Goal: Task Accomplishment & Management: Use online tool/utility

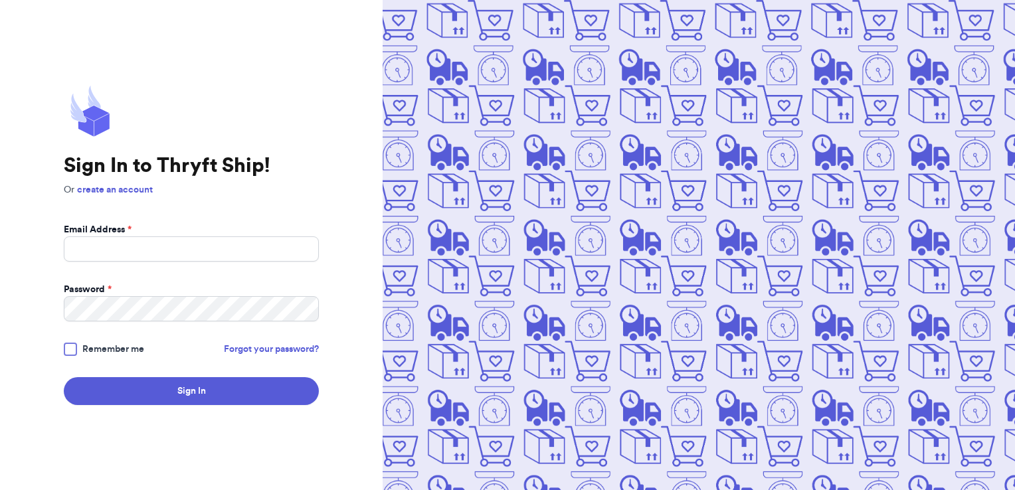
click at [199, 389] on body "Sign In to Thryft Ship! Or create an account Email Address * Password * Remembe…" at bounding box center [507, 245] width 1015 height 490
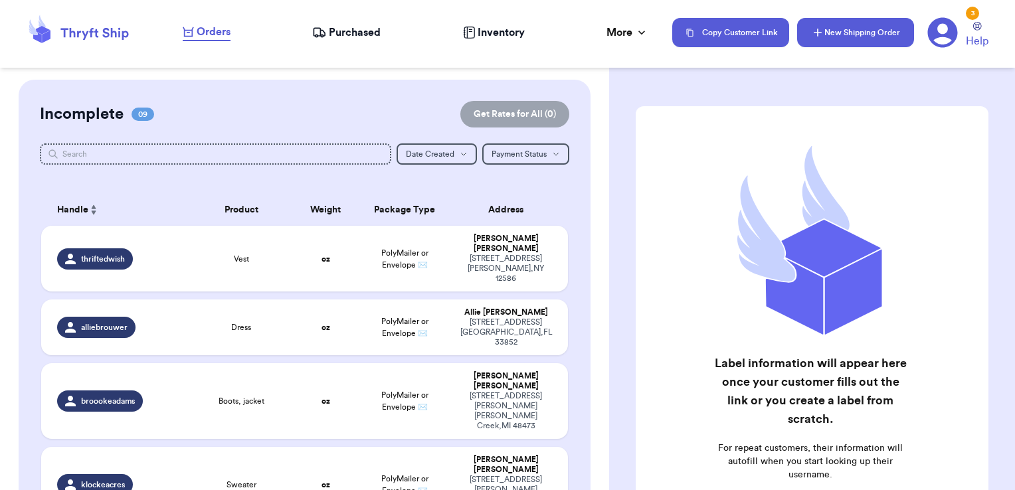
click at [823, 43] on button "New Shipping Order" at bounding box center [855, 32] width 117 height 29
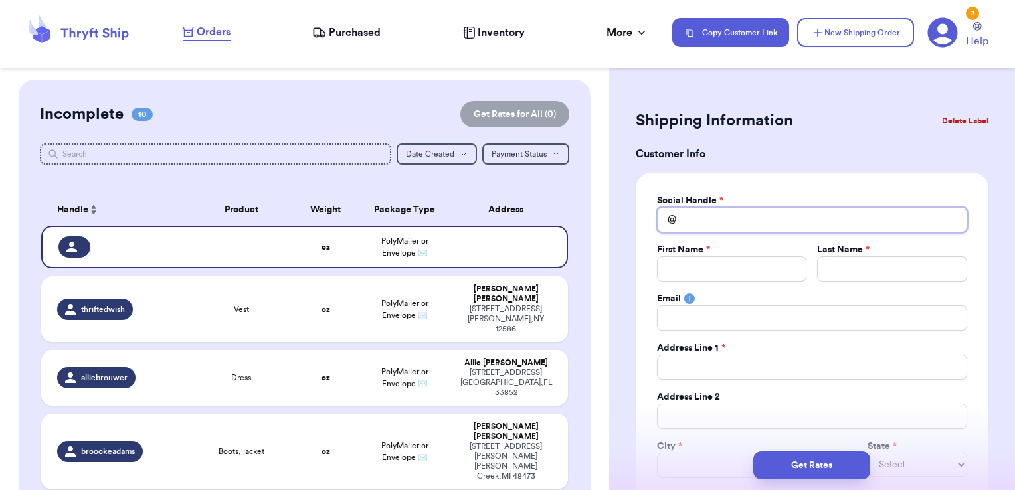
click at [729, 223] on input "Total Amount Paid" at bounding box center [812, 219] width 310 height 25
type input "k"
type input "ka"
type input "[PERSON_NAME]"
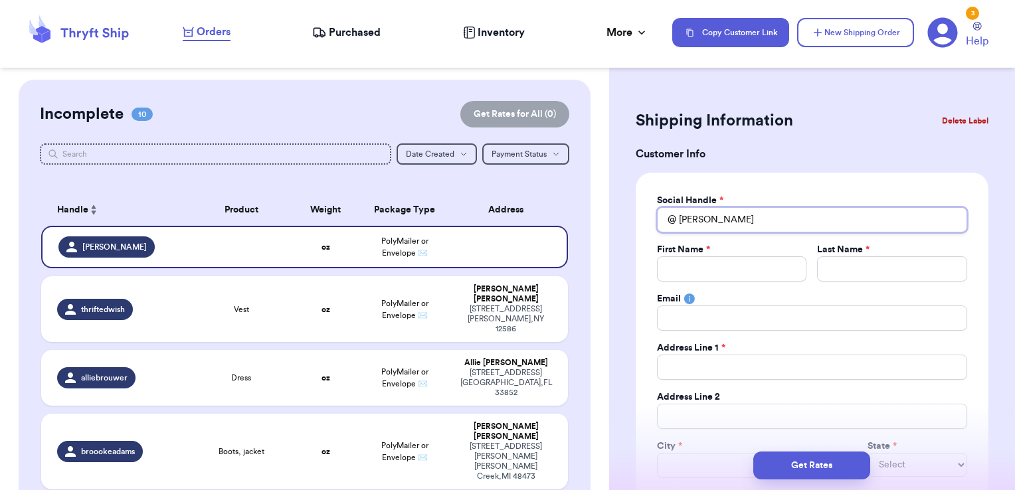
type input "kayla"
type input "kaylar"
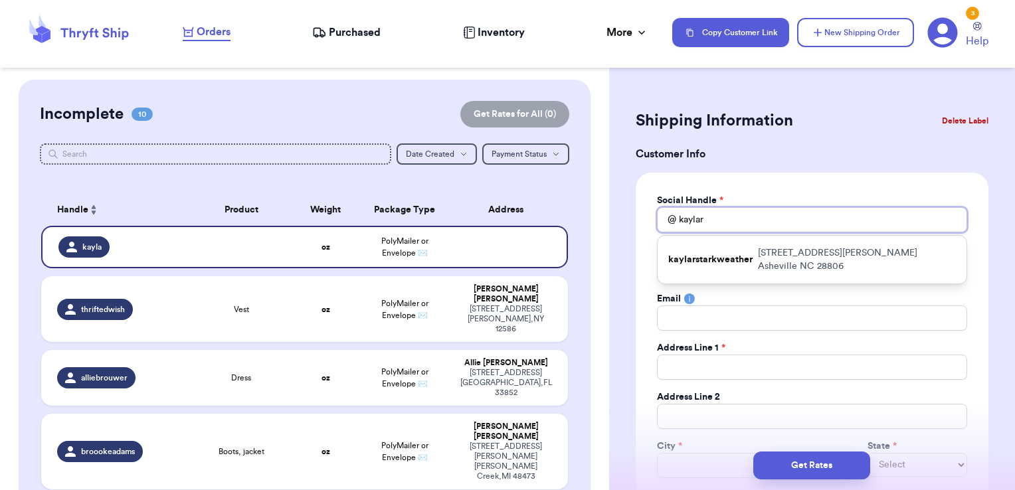
type input "kaylars"
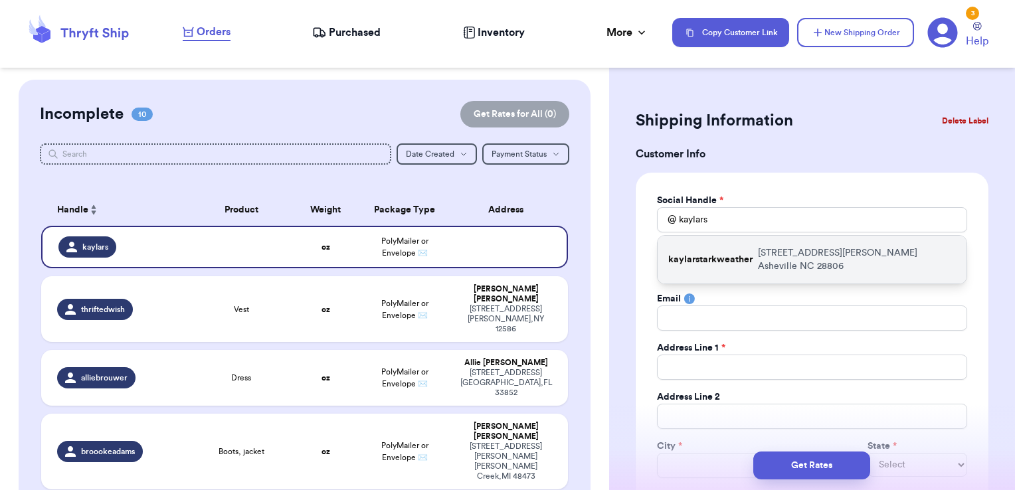
click at [722, 254] on p "kaylarstarkweather" at bounding box center [710, 259] width 84 height 13
type input "kaylarstarkweather"
type input "Kayla"
type input "[PERSON_NAME]"
type input "[EMAIL_ADDRESS][DOMAIN_NAME]"
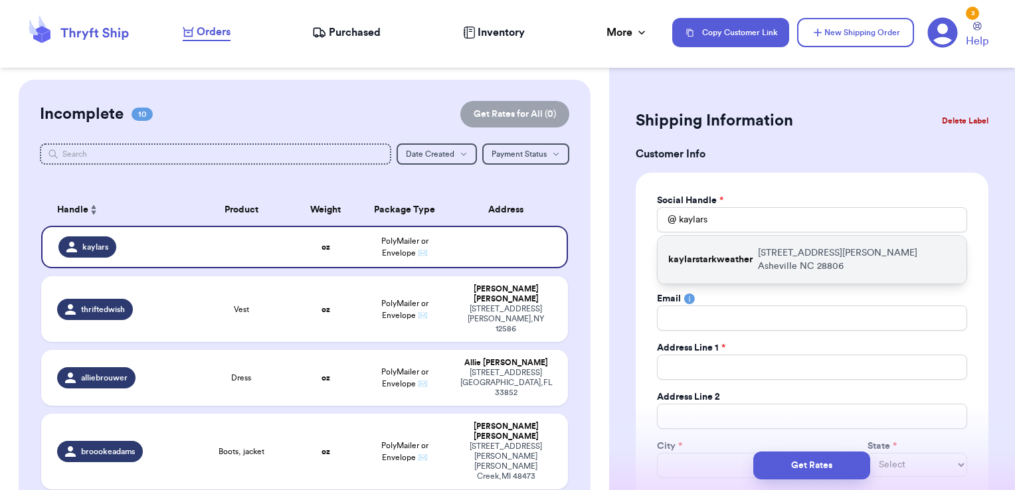
type input "[STREET_ADDRESS][PERSON_NAME]"
type input "Asheville"
select select "NC"
type input "28806"
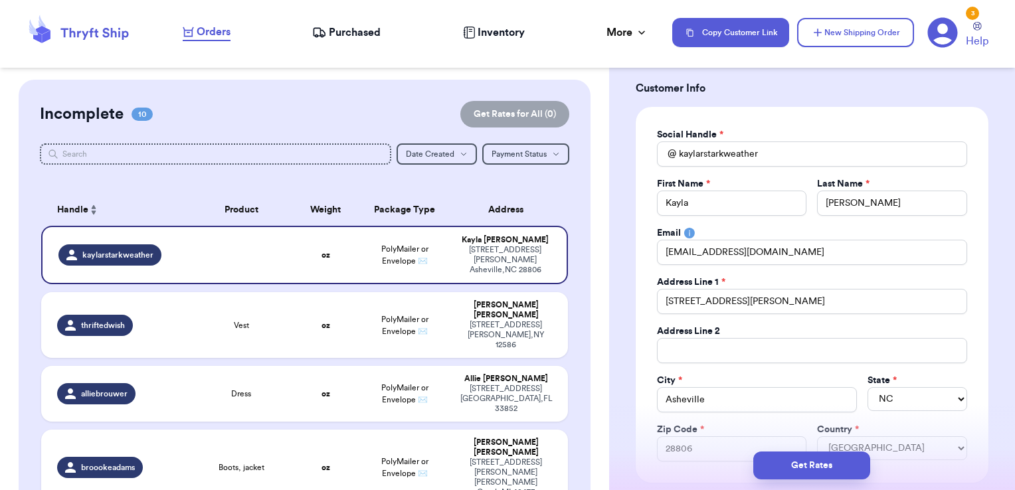
scroll to position [66, 0]
drag, startPoint x: 748, startPoint y: 298, endPoint x: 648, endPoint y: 296, distance: 100.4
click at [648, 296] on div "Social Handle * @ kaylarstarkweather First Name * [PERSON_NAME] Last Name * [PE…" at bounding box center [812, 294] width 353 height 376
type input "1"
type input "12"
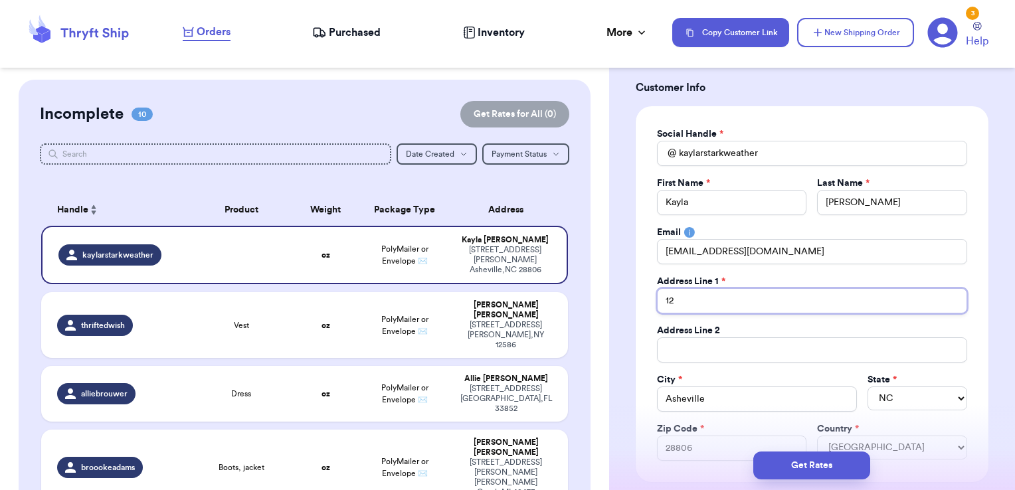
type input "120"
type input "1202"
type input "1202 S"
type input "1202 Sh"
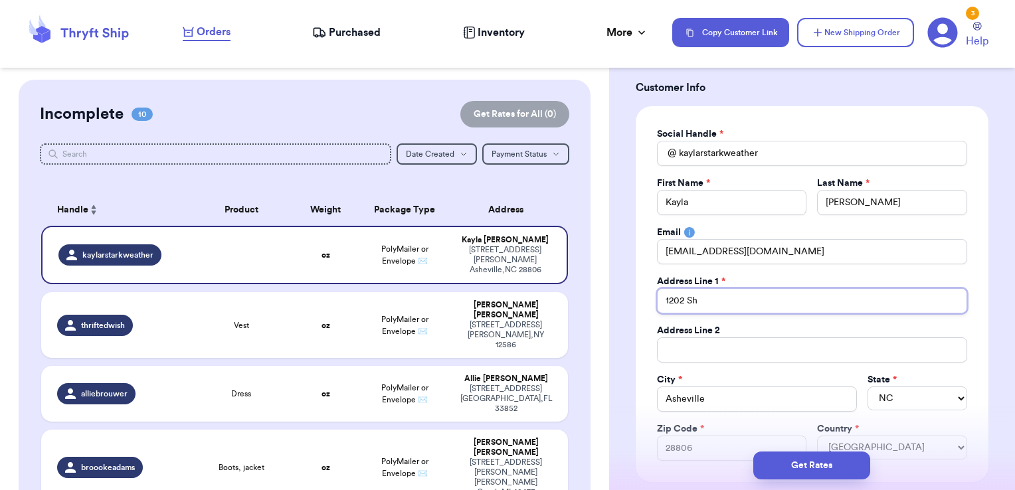
type input "1202 Sha"
type input "1202 Shag"
type input "1202 Shagr"
type input "1202 Shagro"
type input "1202 Shagroc"
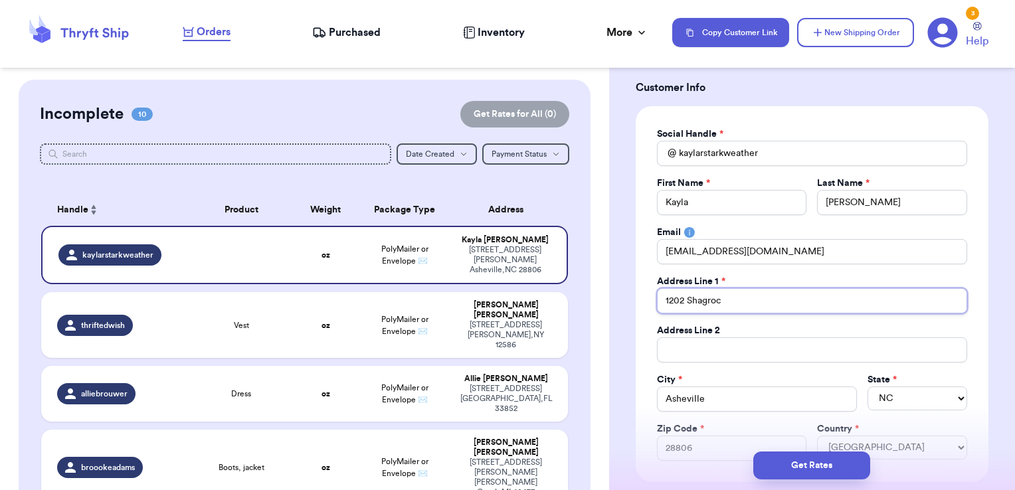
type input "1202 Shagrock"
type input "1202 Shagrock C"
type input "1202 Shagrock Co"
type input "1202 Shagrock Cou"
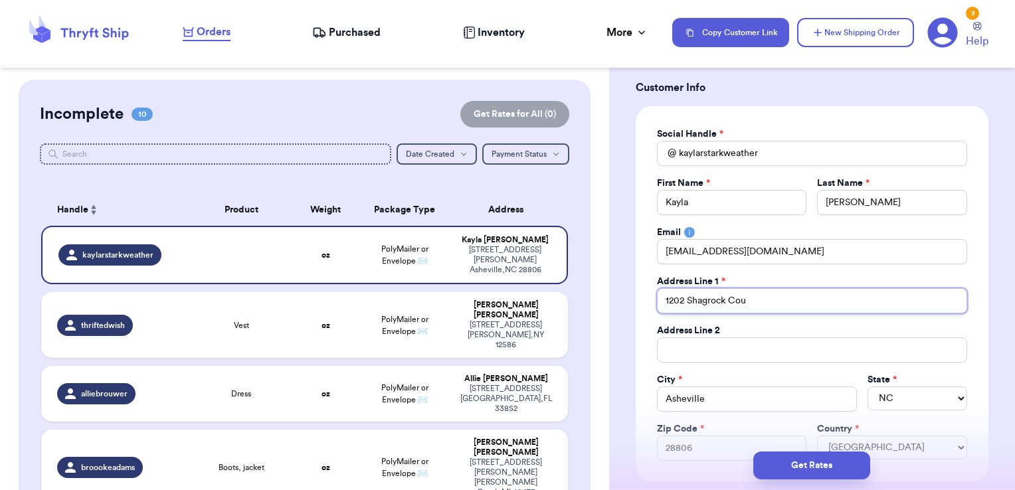
type input "1202 Shagrock Cour"
type input "[STREET_ADDRESS]"
drag, startPoint x: 733, startPoint y: 403, endPoint x: 651, endPoint y: 393, distance: 83.0
click at [651, 393] on div "Social Handle * @ kaylarstarkweather First Name * [PERSON_NAME] Last Name * [PE…" at bounding box center [812, 294] width 353 height 376
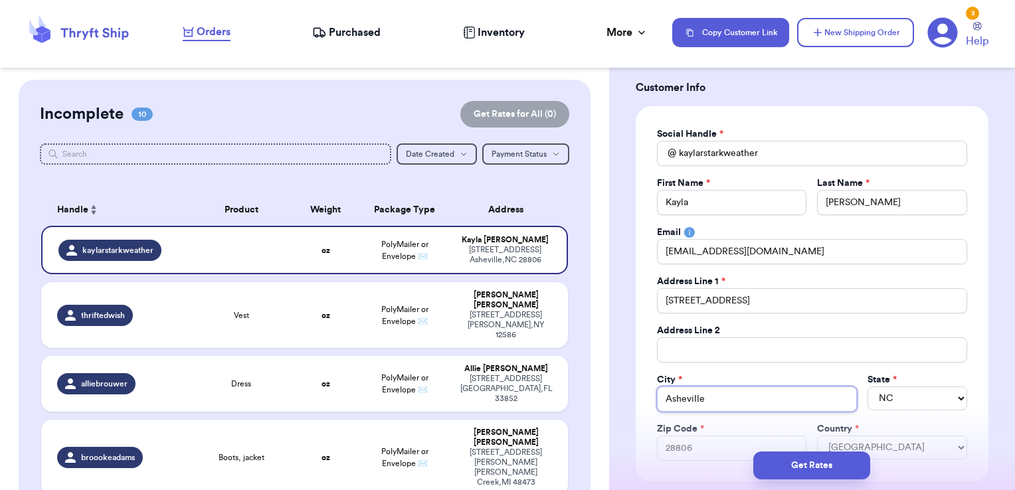
type input "O"
type input "Or"
type input "Orl"
type input "Orla"
type input "[PERSON_NAME]"
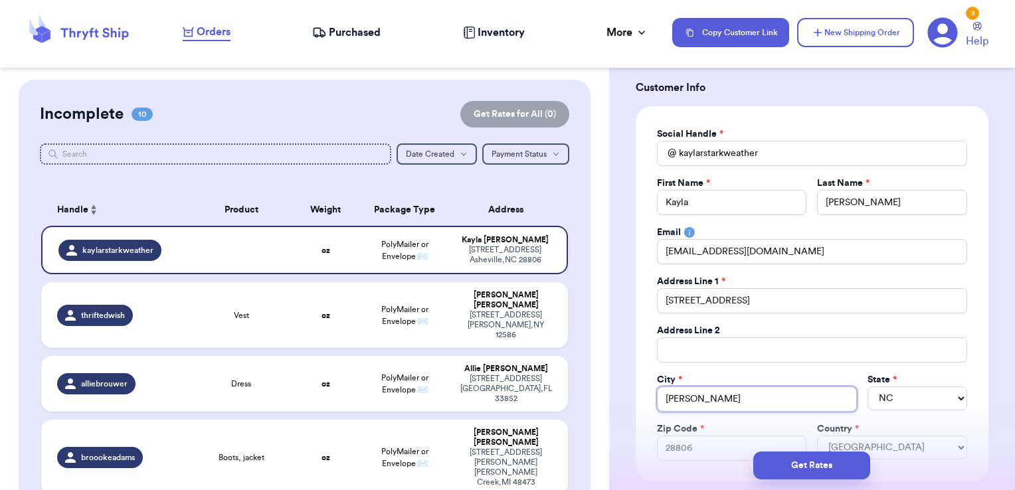
type input "Orland"
type input "Orlando"
click at [903, 387] on select "AL AK AZ AR CA CO CT DE DC [GEOGRAPHIC_DATA] [GEOGRAPHIC_DATA] HI ID IL IN IA […" at bounding box center [918, 399] width 100 height 24
select select "FL"
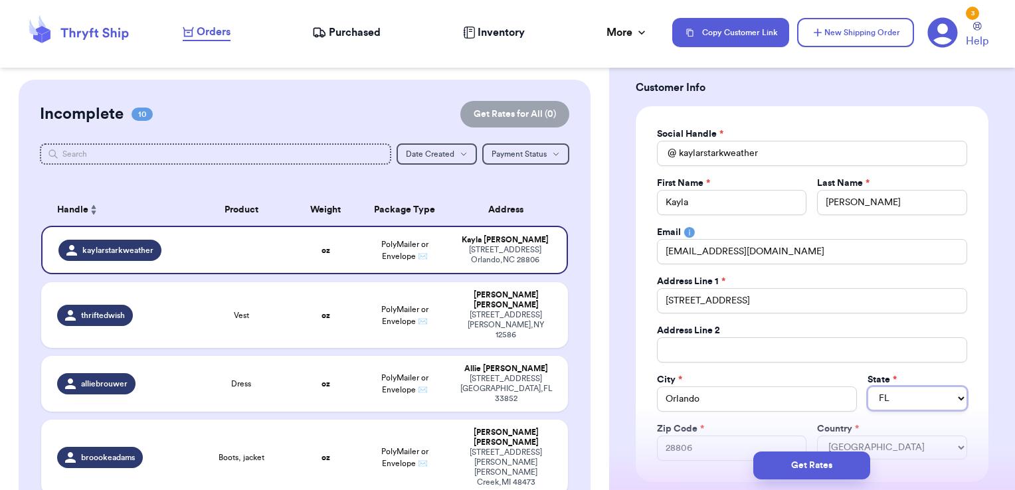
click at [868, 387] on select "AL AK AZ AR CA CO CT DE DC [GEOGRAPHIC_DATA] [GEOGRAPHIC_DATA] HI ID IL IN IA […" at bounding box center [918, 399] width 100 height 24
click at [973, 361] on div "Social Handle * @ kaylarstarkweather First Name * [PERSON_NAME] Last Name * [PE…" at bounding box center [812, 294] width 353 height 376
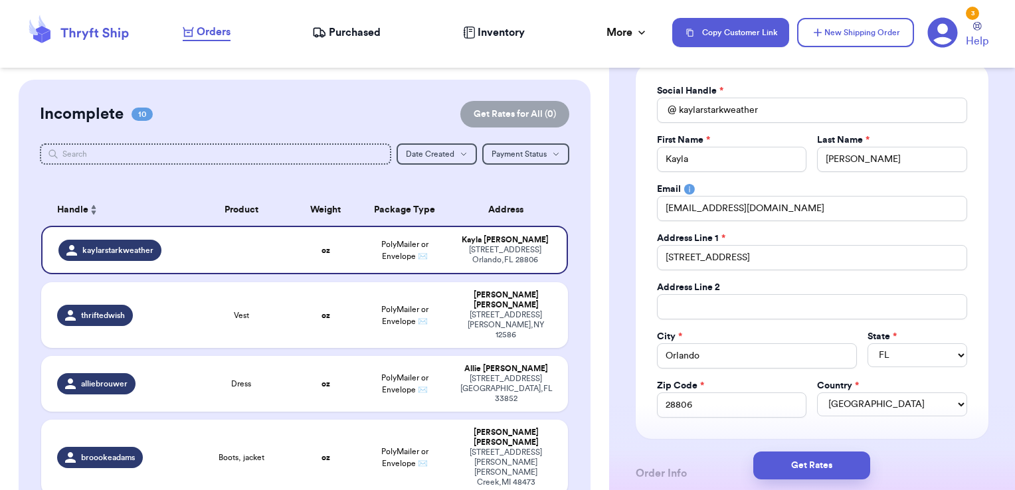
scroll to position [133, 0]
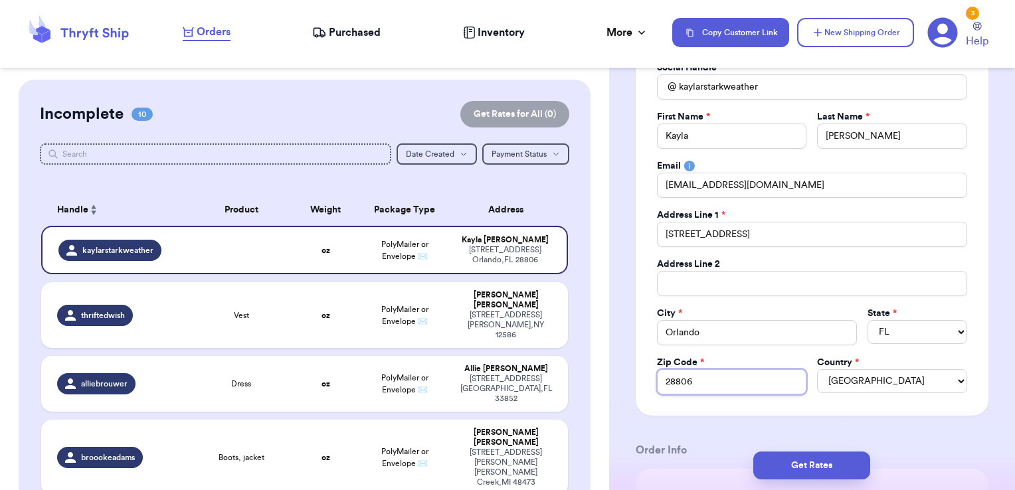
drag, startPoint x: 701, startPoint y: 384, endPoint x: 629, endPoint y: 388, distance: 71.9
type input "3"
type input "32"
type input "328"
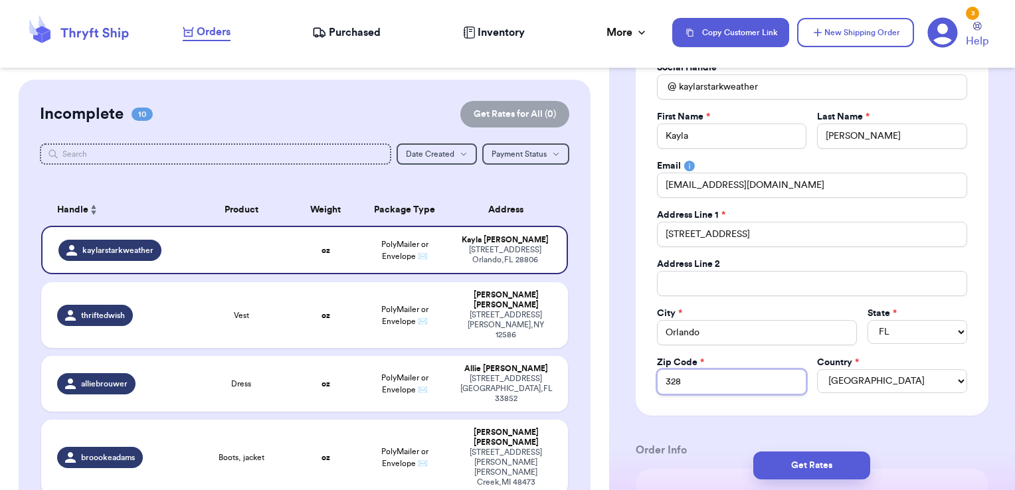
type input "3282"
type input "32828"
click at [816, 405] on div "Social Handle * @ kaylarstarkweather First Name * [PERSON_NAME] Last Name * [PE…" at bounding box center [812, 228] width 353 height 376
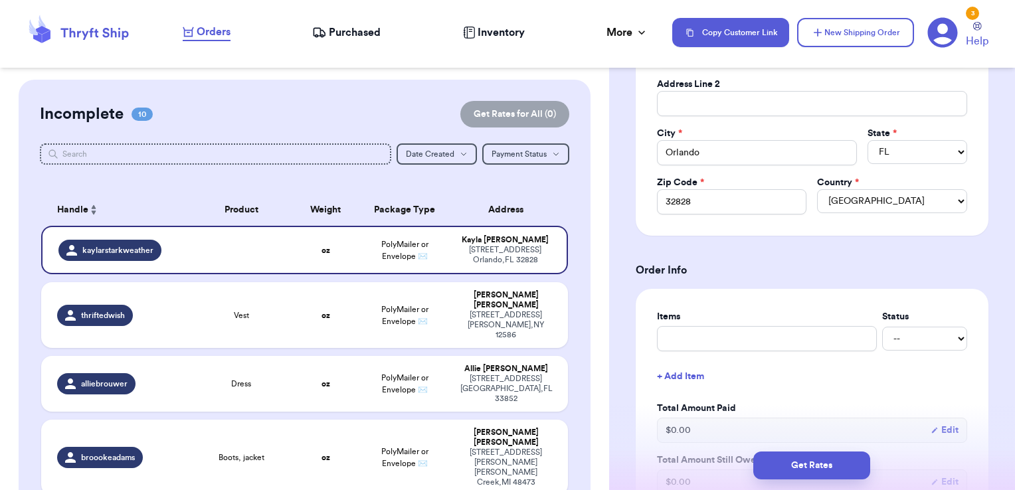
scroll to position [399, 0]
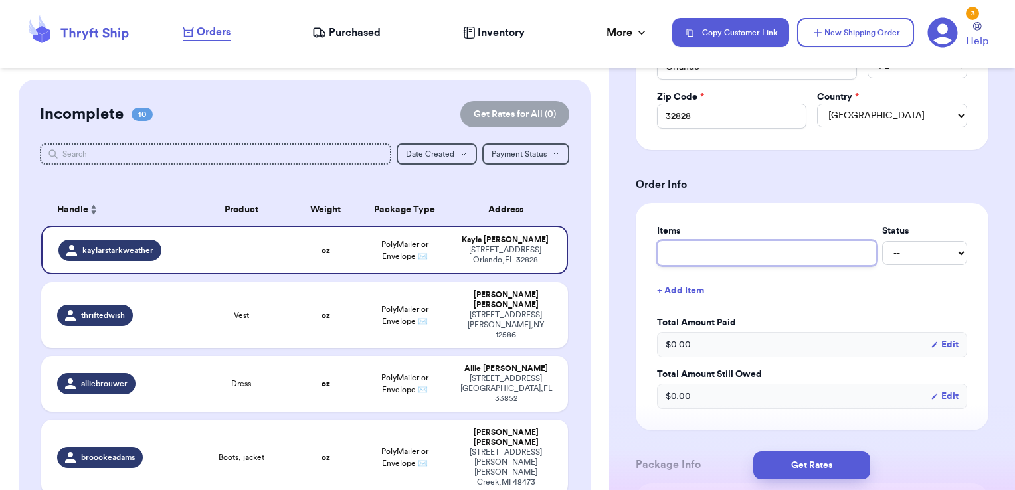
click at [741, 249] on input "text" at bounding box center [767, 253] width 220 height 25
type input "i"
type input "in"
type input "ins"
type input "insu"
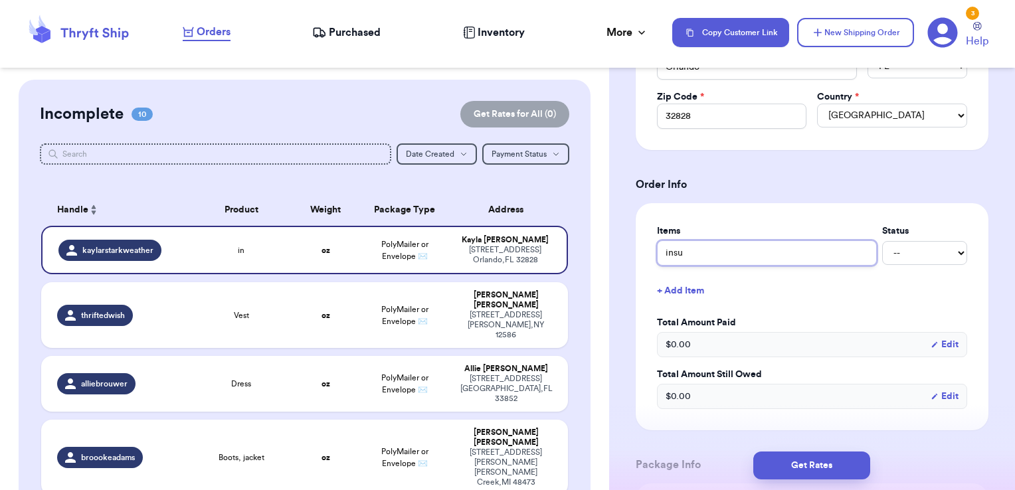
type input "insul"
type input "[MEDICAL_DATA]"
type input "insulat"
type input "insulate"
type input "insulated"
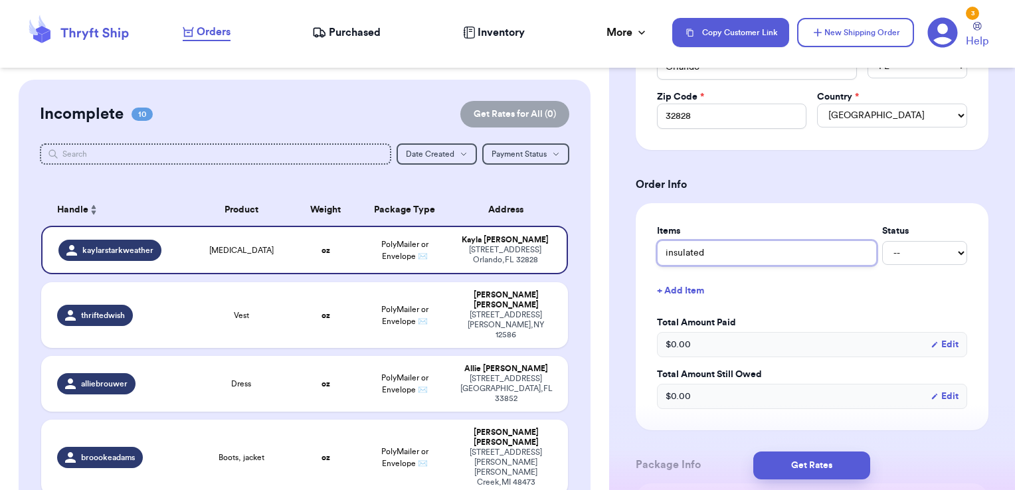
type input "insulated s"
type input "insulated sk"
type input "insulated ski"
type input "insulated ski p"
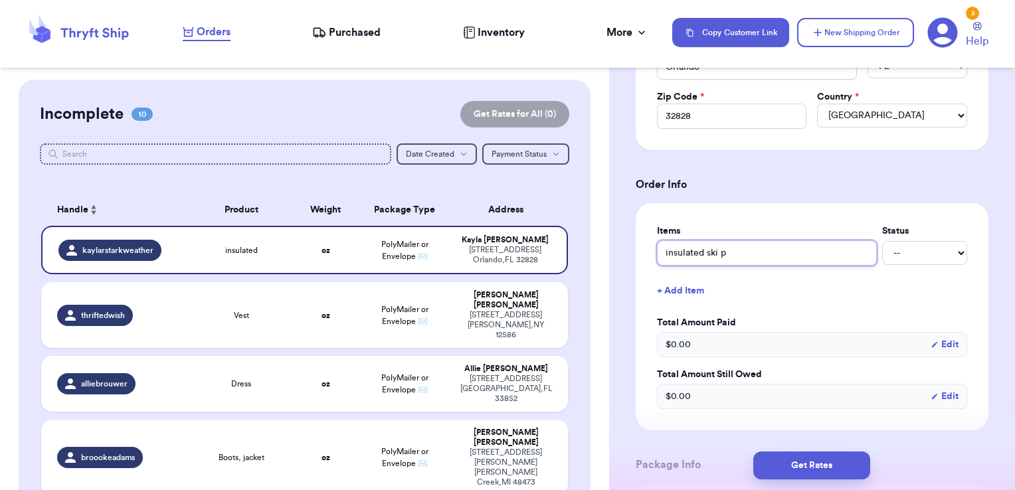
type input "insulated ski pa"
type input "insulated ski pan"
type input "insulated ski pant"
type input "insulated ski pants"
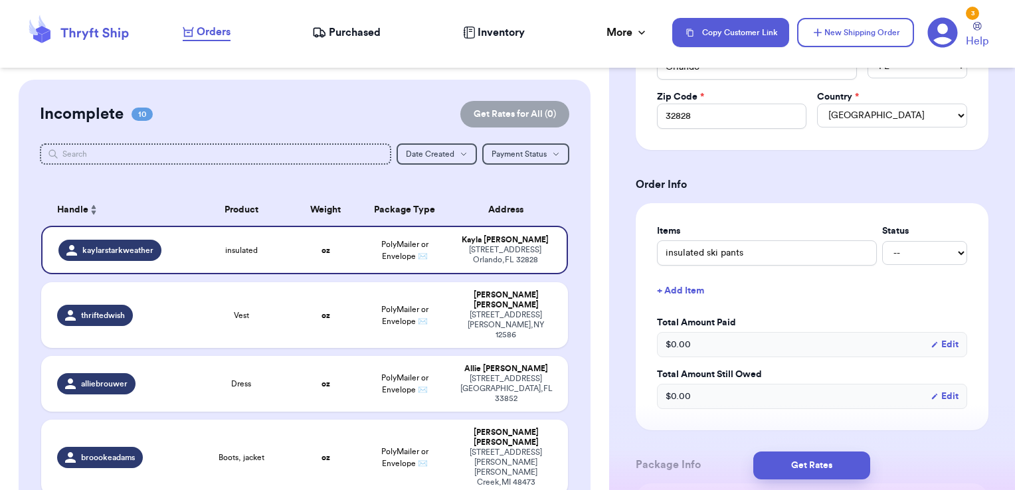
click at [693, 283] on button "+ Add Item" at bounding box center [812, 290] width 321 height 29
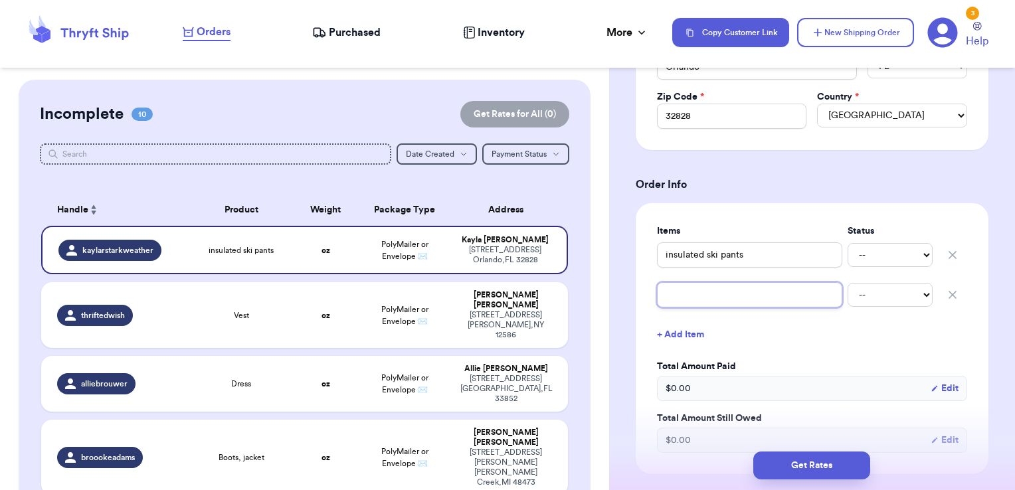
click at [702, 289] on input "text" at bounding box center [749, 294] width 185 height 25
type input "n"
type input "ne"
type input "neu"
type input "neut"
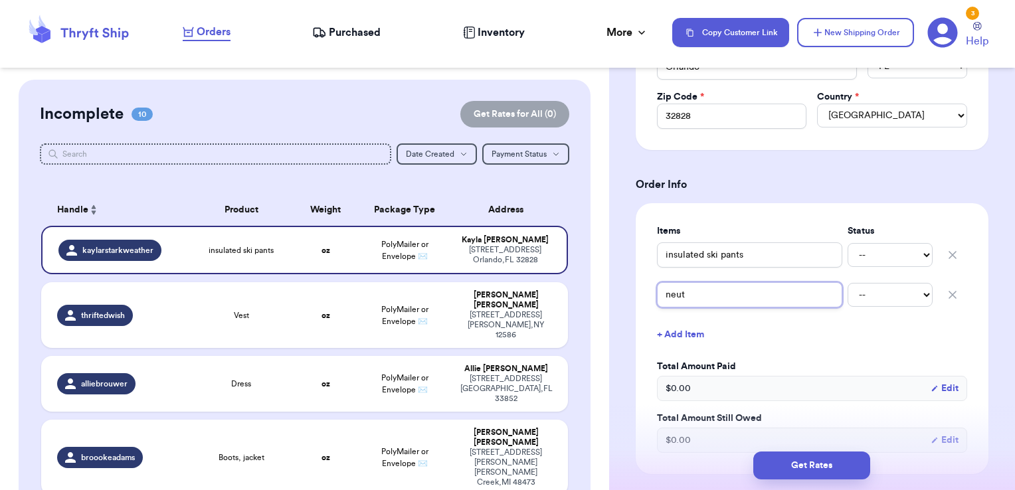
type input "neutr"
type input "neutra"
type input "neutral"
type input "neutral s"
type input "neutral sl"
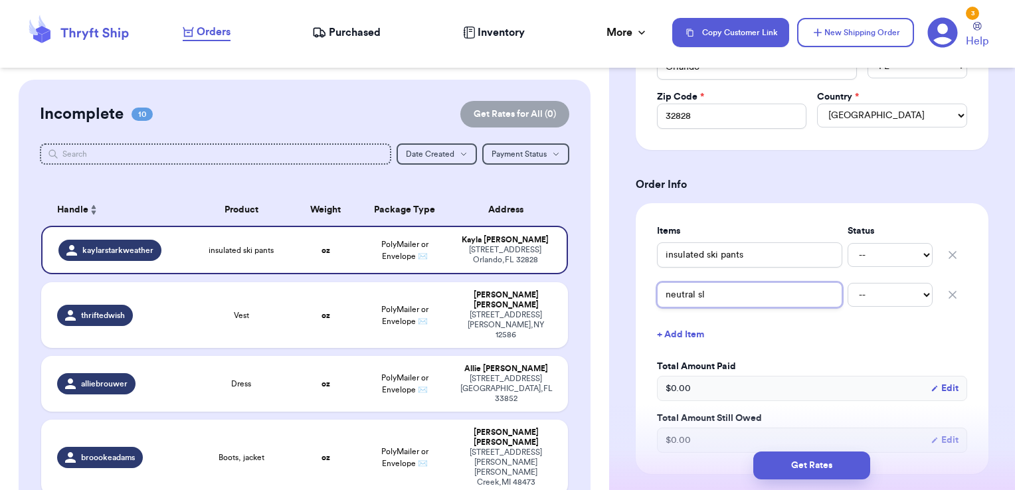
type input "neutral sli"
type input "neutral slip"
type input "neutral slip o"
type input "neutral slip on"
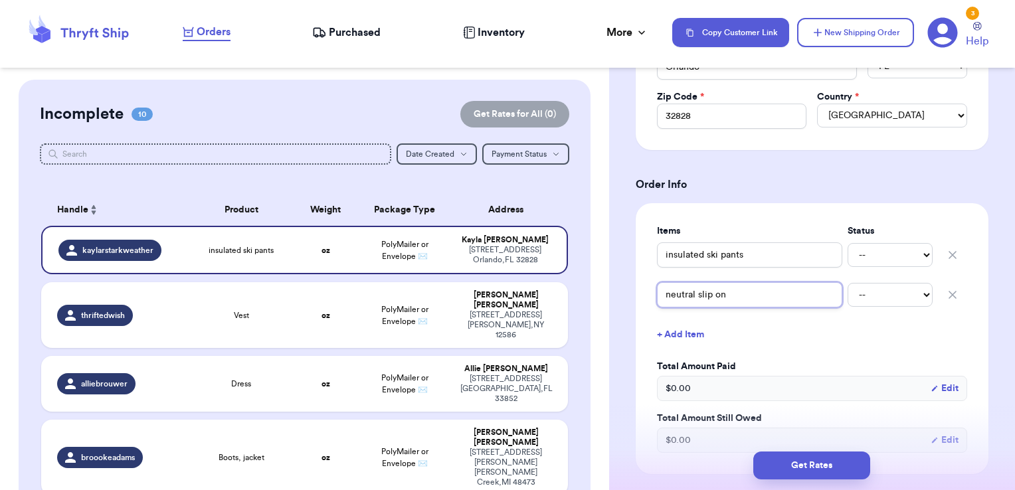
type input "neutral slip on"
type input "neutral slip on sn"
type input "neutral slip on sne"
type input "neutral slip on sneak"
type input "neutral slip on sneake"
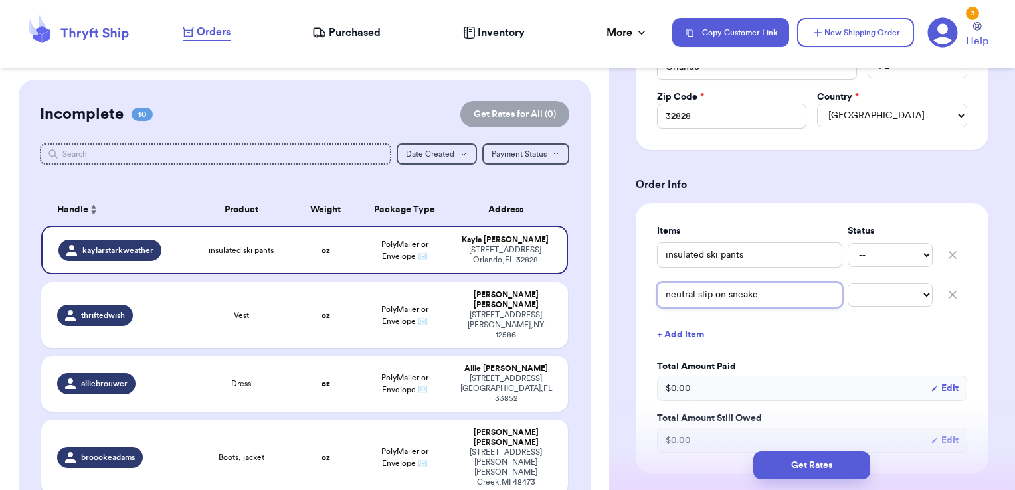
type input "neutral slip on sneaker"
type input "neutral slip on sneakers"
click at [690, 334] on button "+ Add Item" at bounding box center [812, 334] width 321 height 29
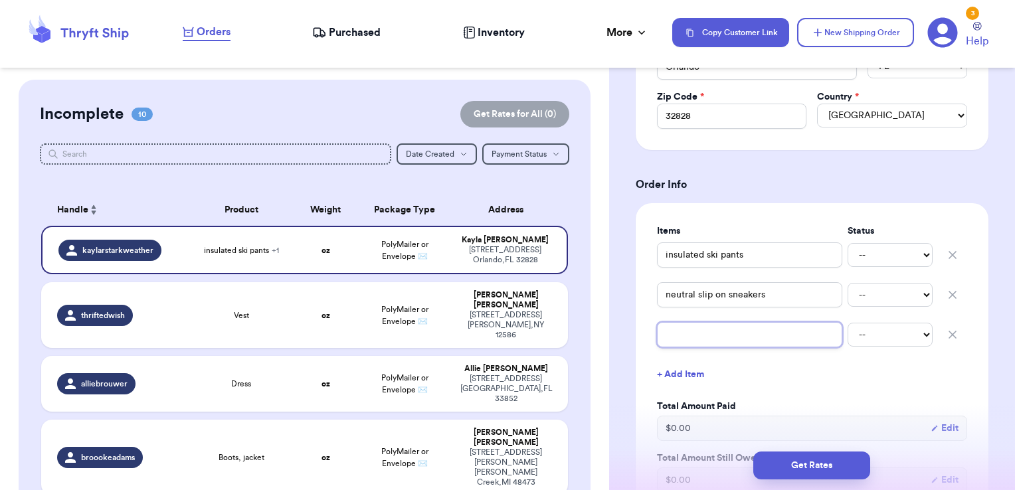
click at [710, 329] on input "text" at bounding box center [749, 334] width 185 height 25
click at [696, 332] on input "text" at bounding box center [749, 334] width 185 height 25
type input "c"
type input "cha"
type input "cham"
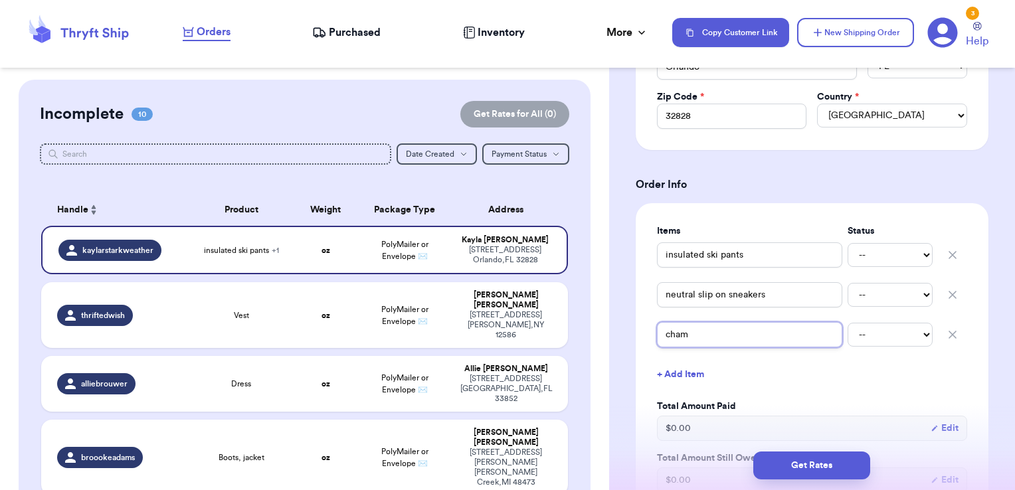
type input "champ"
type input "champi"
type input "champin"
type input "champi"
type input "champio"
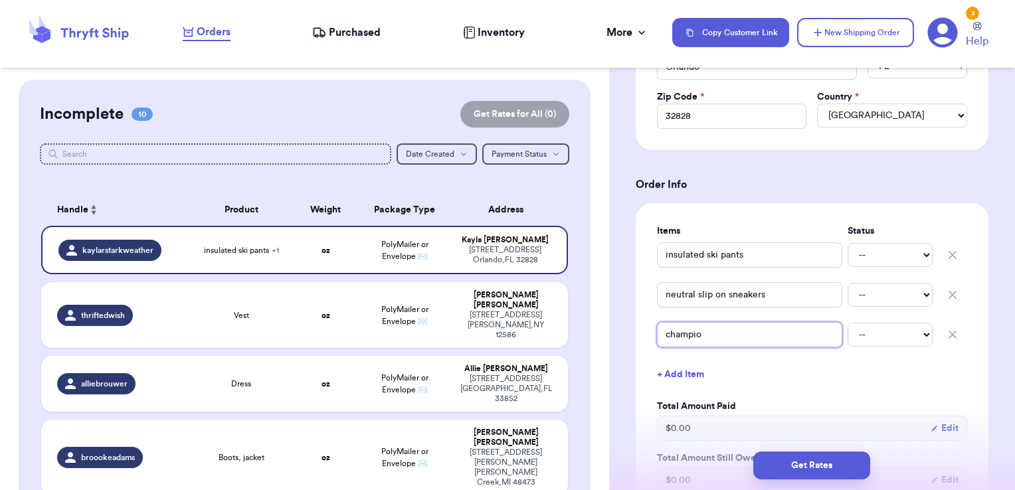
type input "champion"
type input "champion f"
type input "champion for"
type input "champion fore"
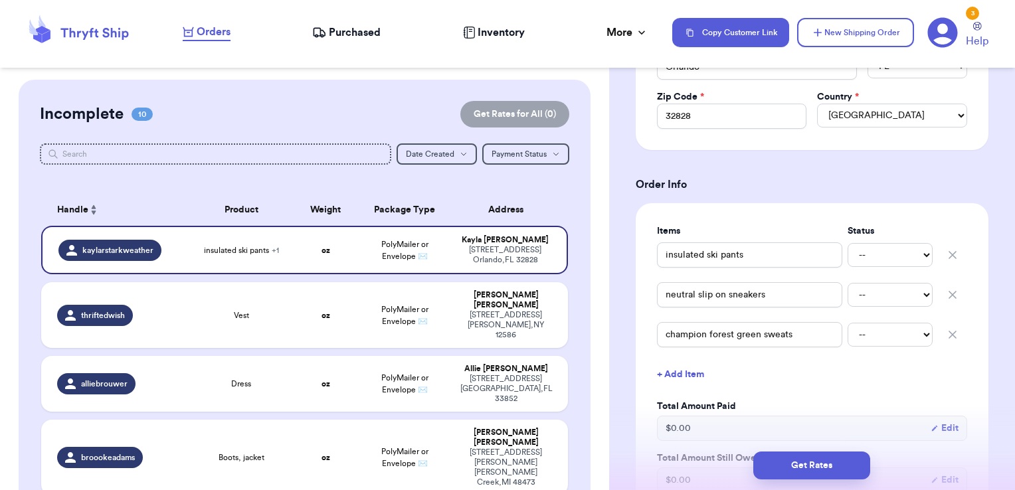
click at [616, 342] on div "Shipping Information Delete Label Customer Info Social Handle * @ kaylarstarkwe…" at bounding box center [812, 396] width 406 height 1430
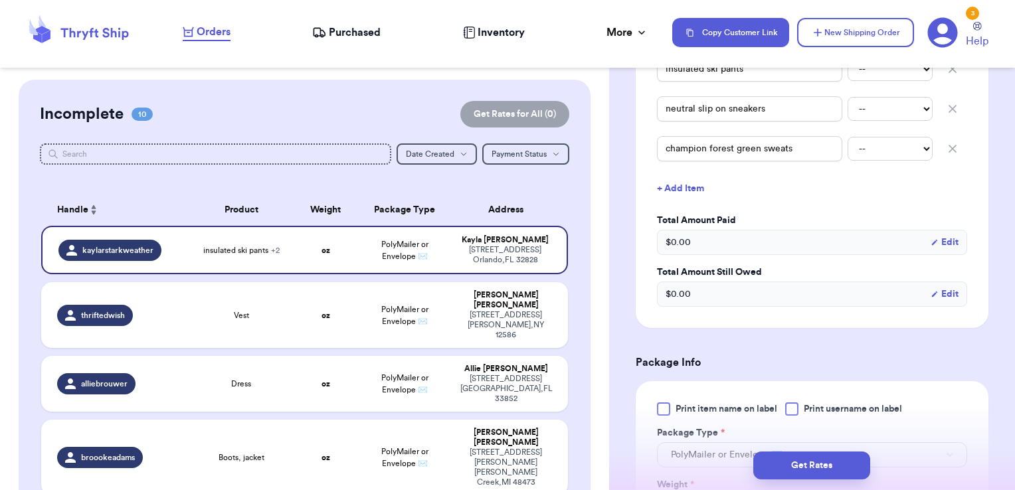
scroll to position [731, 0]
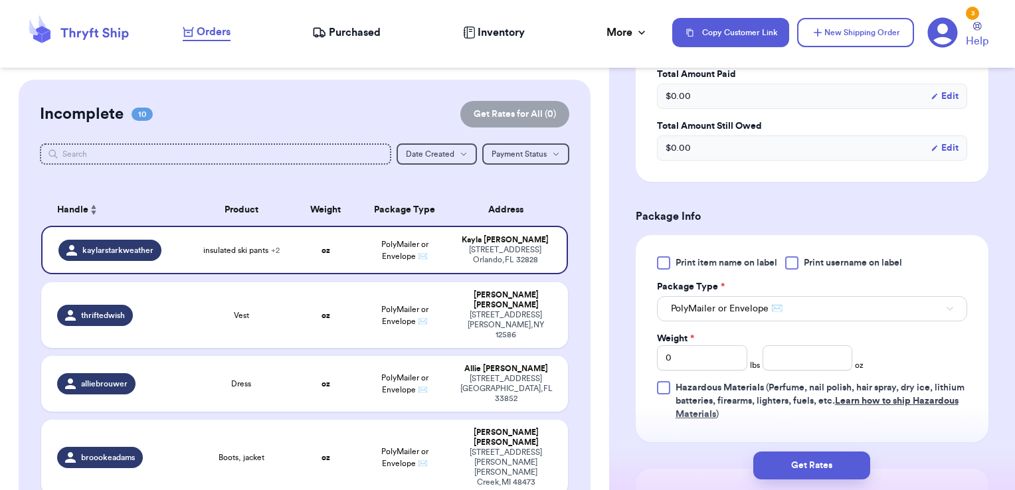
click at [793, 256] on div at bounding box center [791, 262] width 13 height 13
click at [0, 0] on input "Print username on label" at bounding box center [0, 0] width 0 height 0
click at [739, 302] on span "PolyMailer or Envelope ✉️" at bounding box center [727, 308] width 112 height 13
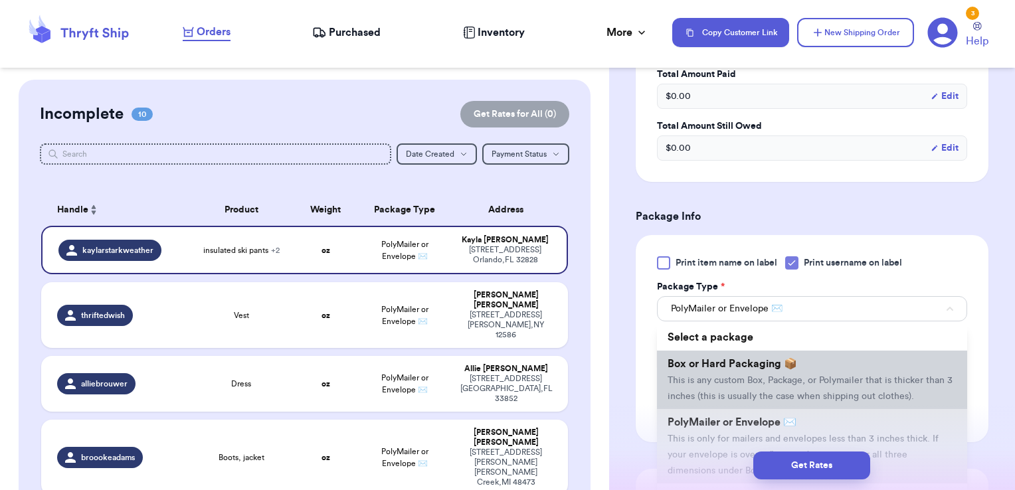
click at [714, 369] on li "Box or Hard Packaging 📦 This is any custom Box, Package, or Polymailer that is …" at bounding box center [812, 380] width 310 height 58
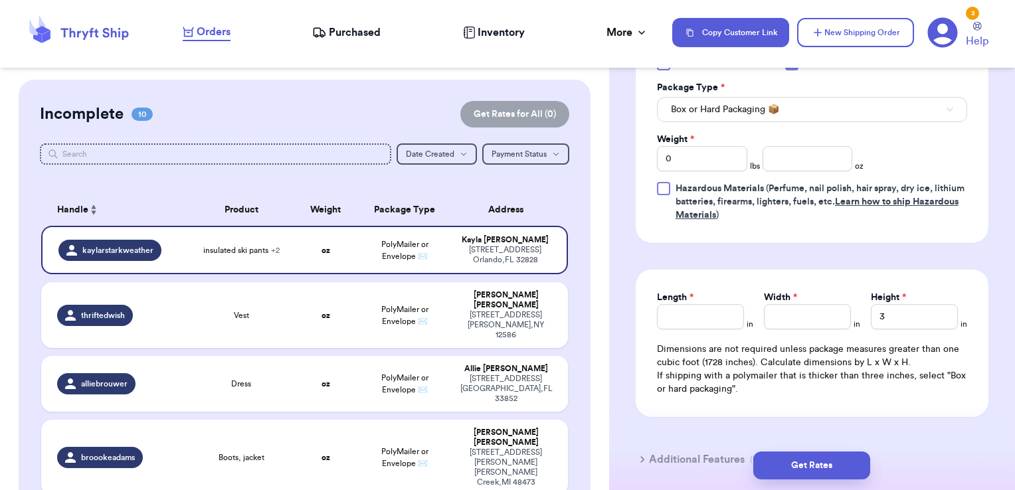
scroll to position [864, 0]
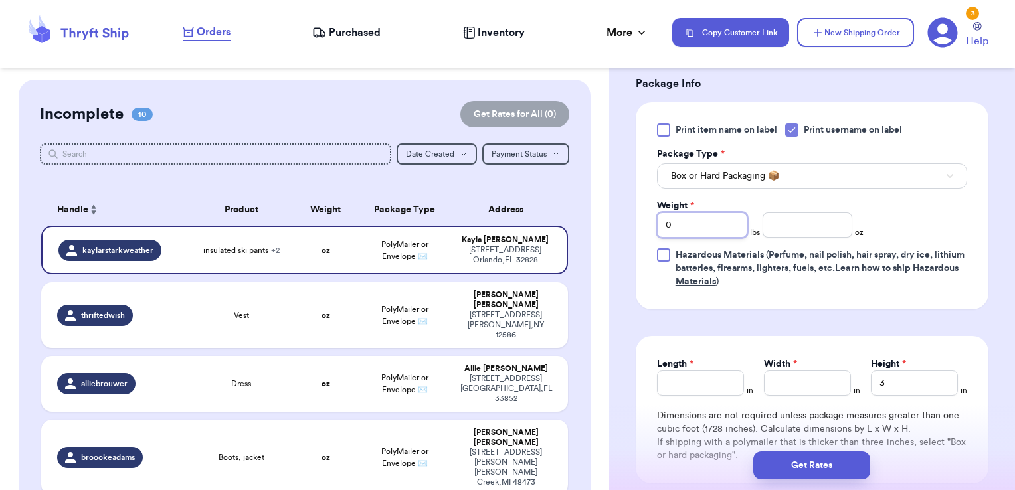
drag, startPoint x: 702, startPoint y: 219, endPoint x: 639, endPoint y: 207, distance: 63.6
click at [643, 209] on div "Print item name on label Print username on label Package Type * Box or Hard Pac…" at bounding box center [812, 205] width 353 height 207
click at [781, 229] on input "number" at bounding box center [808, 225] width 90 height 25
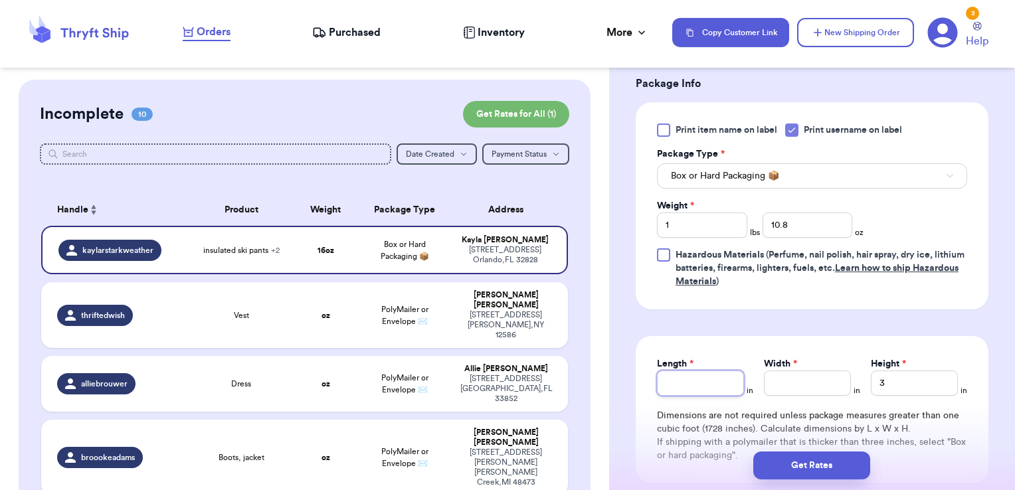
click at [694, 381] on input "Length *" at bounding box center [700, 383] width 87 height 25
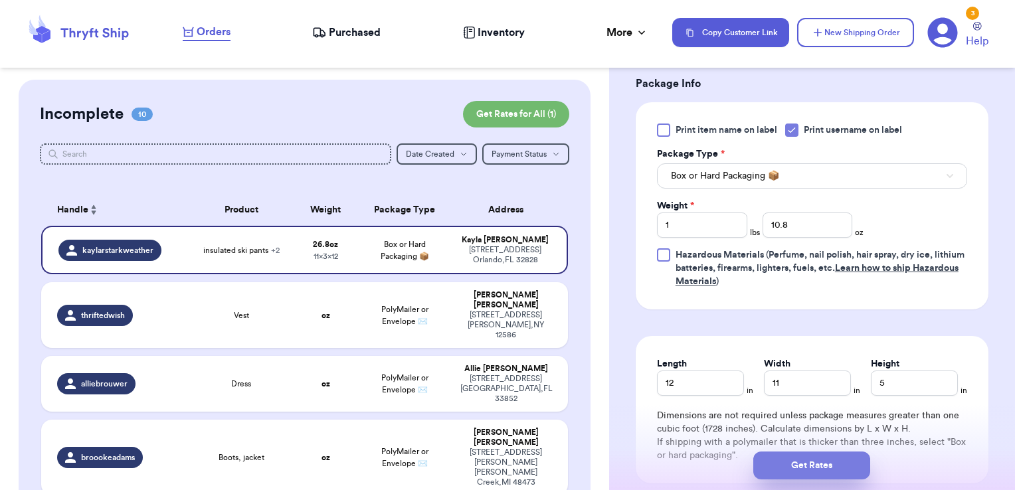
click at [839, 474] on button "Get Rates" at bounding box center [812, 466] width 117 height 28
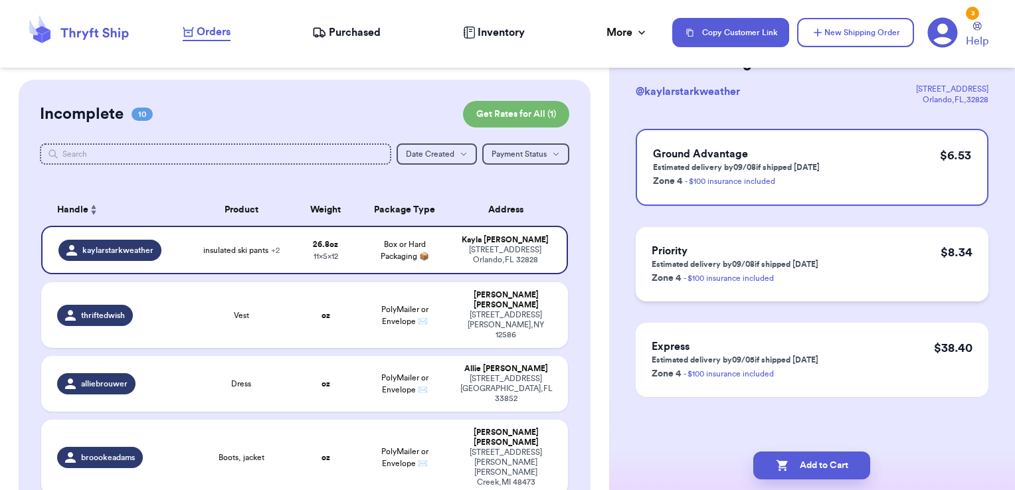
scroll to position [0, 0]
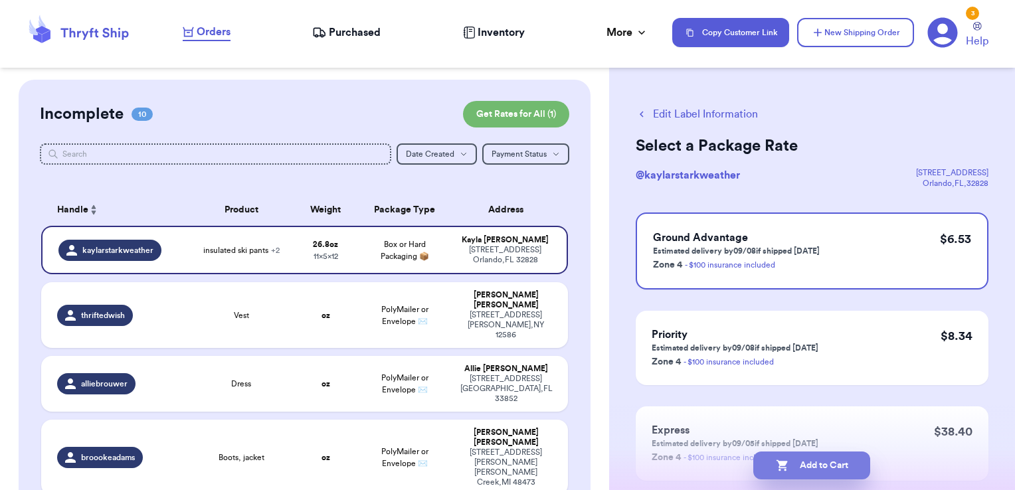
click at [787, 464] on icon "button" at bounding box center [782, 465] width 13 height 13
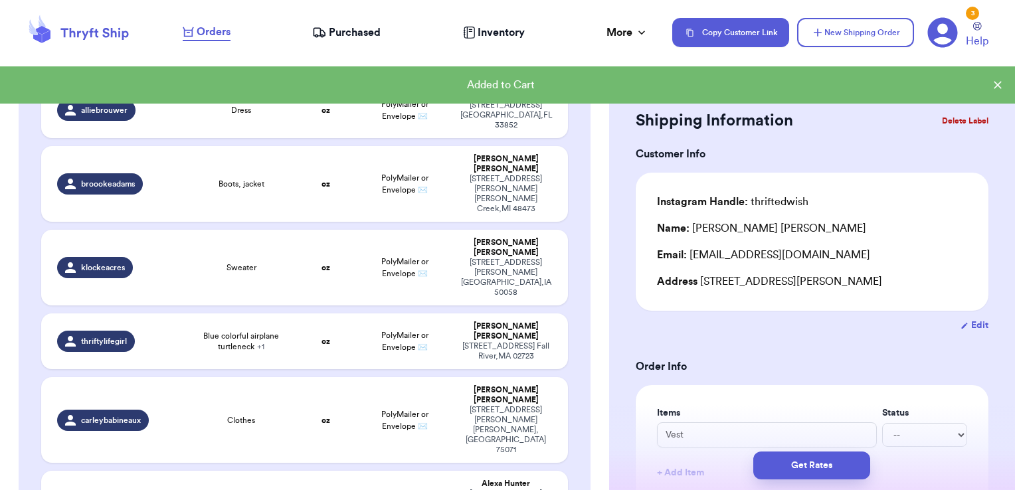
scroll to position [465, 0]
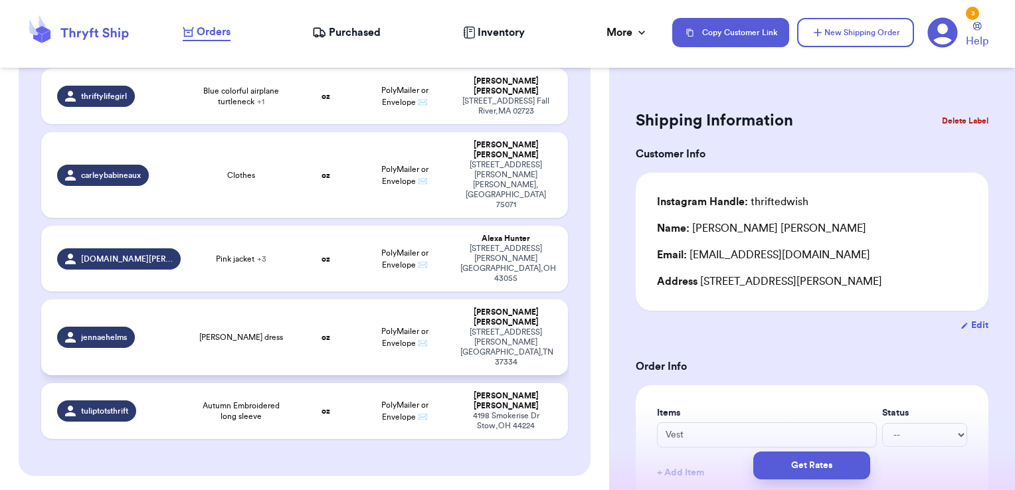
click at [179, 300] on td "jennaehelms" at bounding box center [115, 338] width 148 height 76
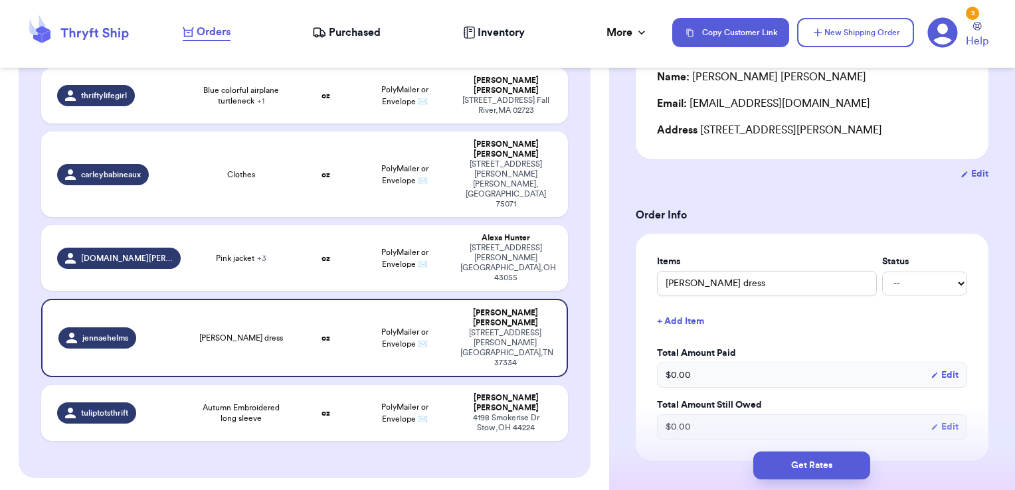
scroll to position [199, 0]
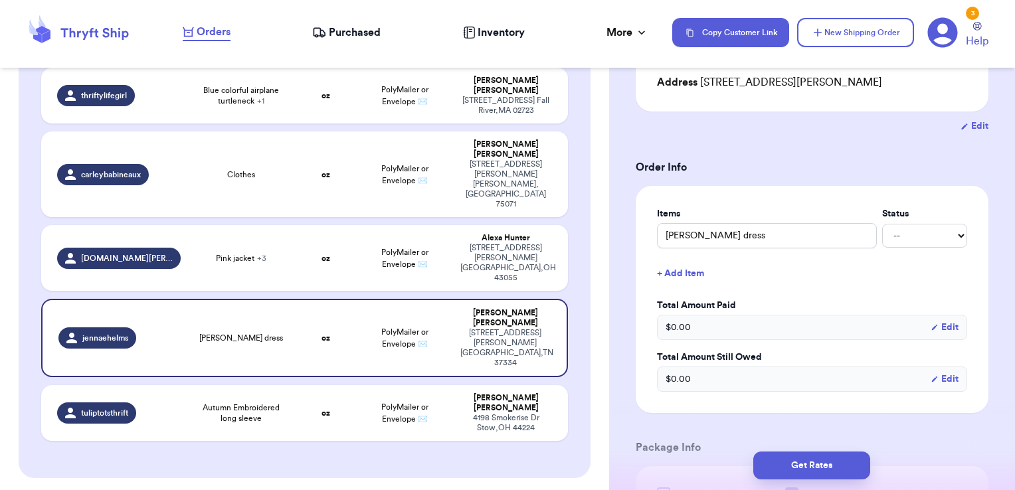
click at [686, 275] on button "+ Add Item" at bounding box center [812, 273] width 321 height 29
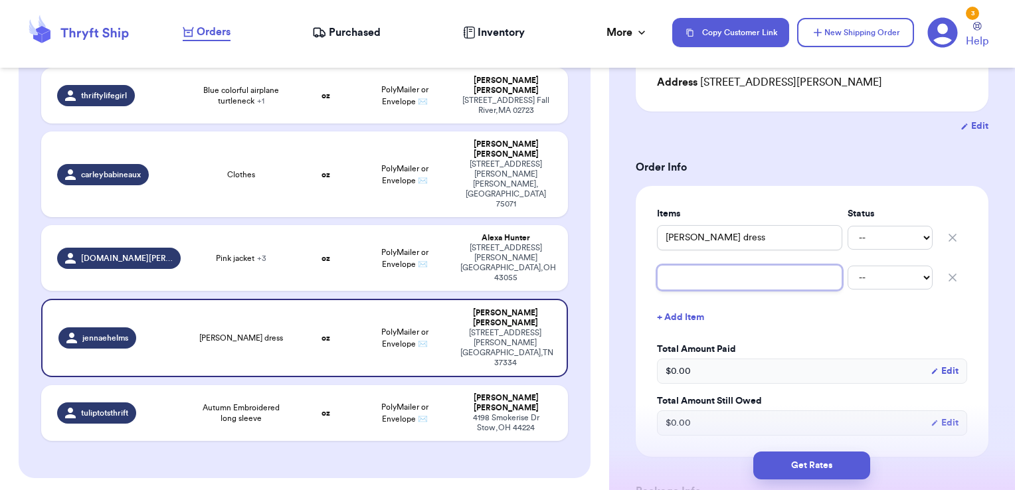
click at [712, 286] on input "text" at bounding box center [749, 277] width 185 height 25
click at [697, 274] on input "NWOT carhartt overalls" at bounding box center [749, 277] width 185 height 25
click at [791, 275] on input "NWOT [PERSON_NAME] overalls" at bounding box center [749, 277] width 185 height 25
click at [787, 334] on div "Items Status [PERSON_NAME] dress -- Paid Owes NWOT tan carhartt overalls/flanne…" at bounding box center [812, 321] width 310 height 229
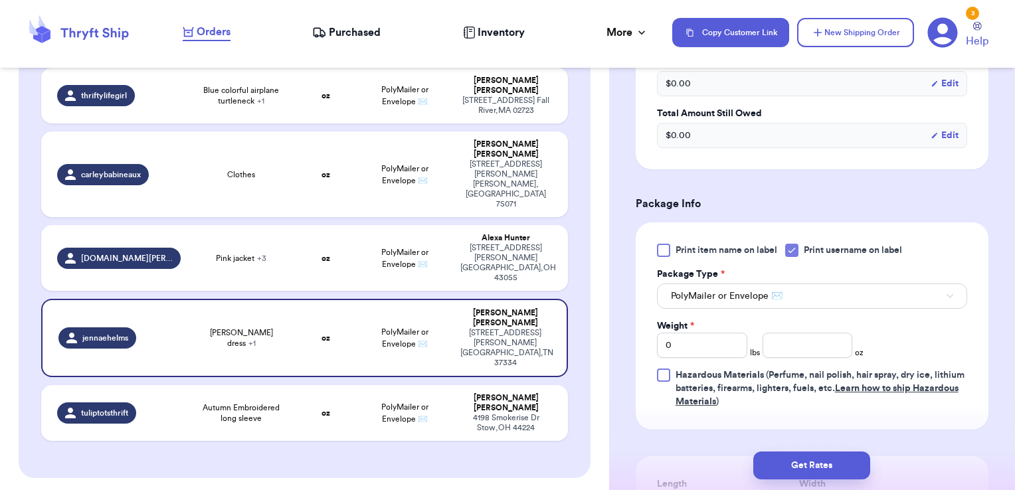
scroll to position [465, 0]
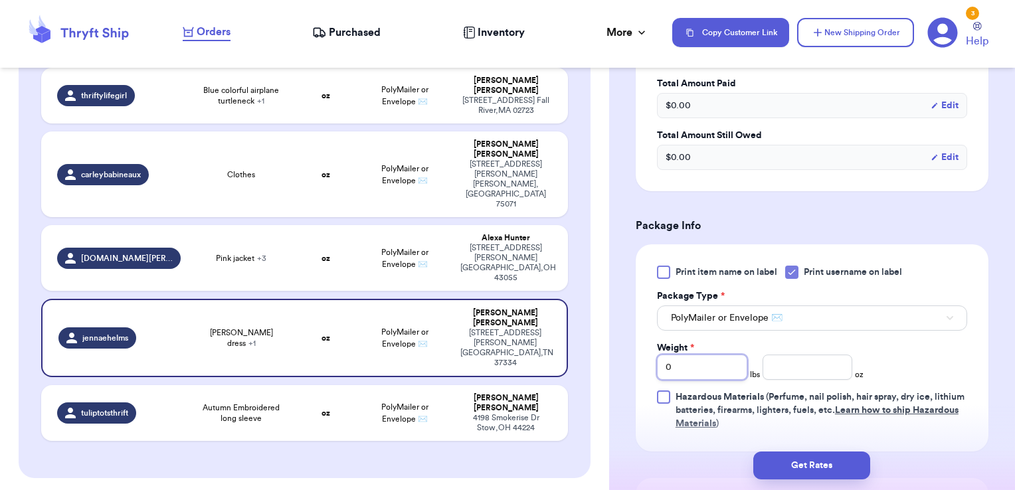
drag, startPoint x: 711, startPoint y: 367, endPoint x: 664, endPoint y: 371, distance: 46.7
click at [667, 371] on input "0" at bounding box center [702, 367] width 90 height 25
click at [784, 361] on input "number" at bounding box center [808, 367] width 90 height 25
click at [821, 462] on button "Get Rates" at bounding box center [812, 466] width 117 height 28
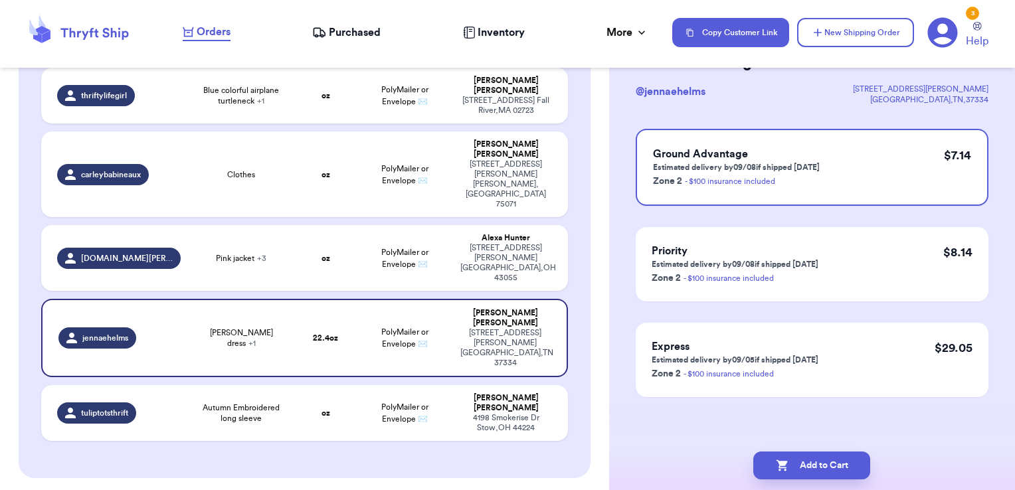
scroll to position [0, 0]
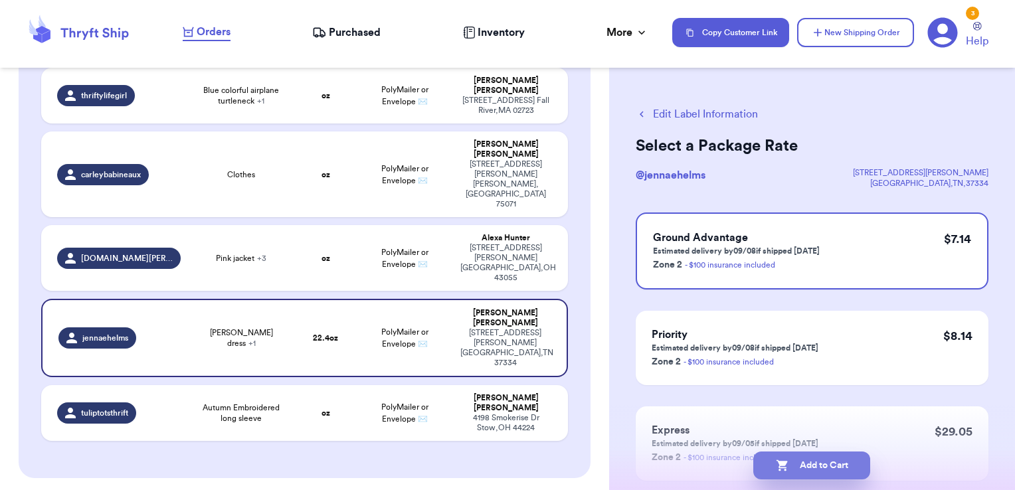
click at [828, 464] on button "Add to Cart" at bounding box center [812, 466] width 117 height 28
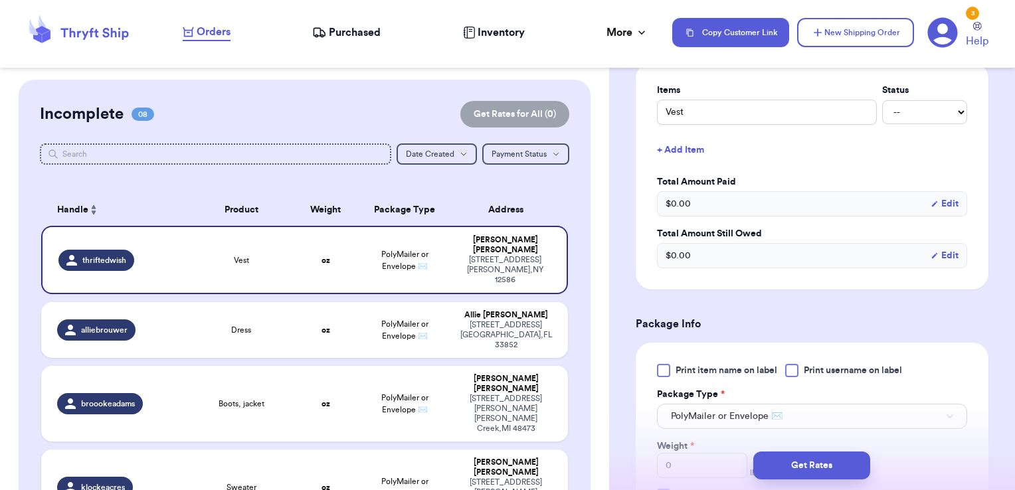
scroll to position [465, 0]
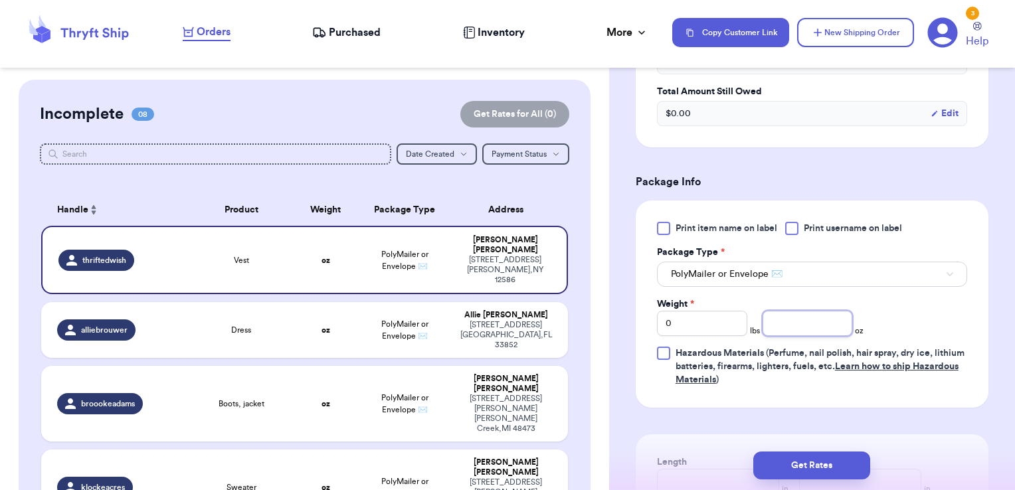
click at [768, 318] on input "number" at bounding box center [808, 323] width 90 height 25
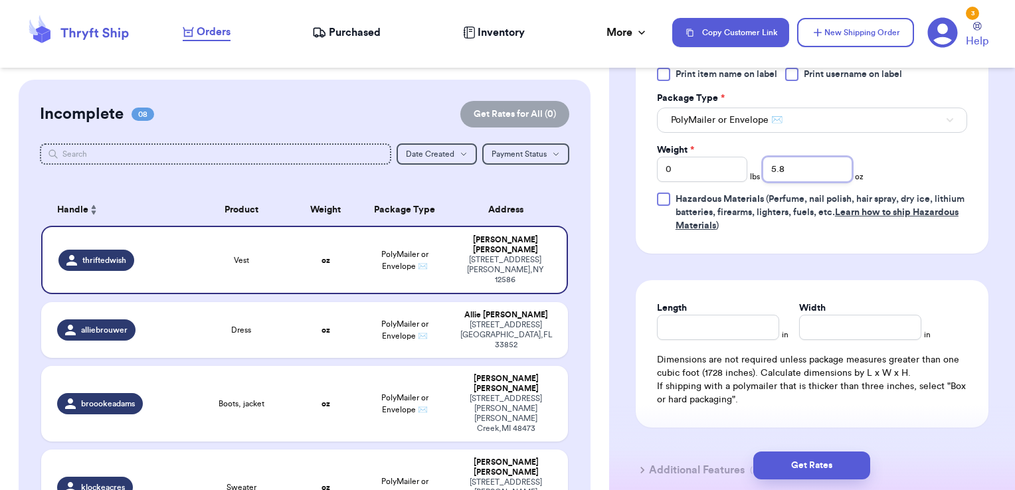
scroll to position [717, 0]
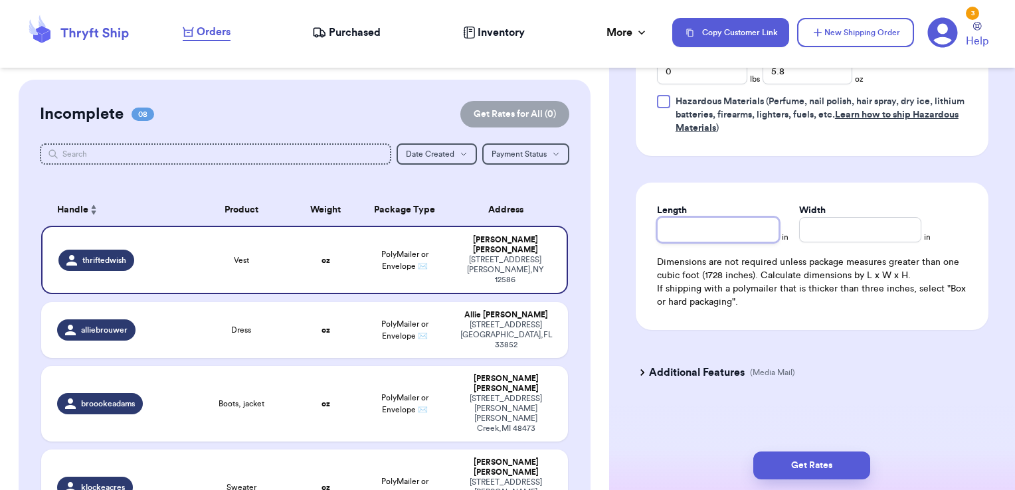
click at [740, 234] on input "Length" at bounding box center [718, 229] width 122 height 25
click at [803, 464] on button "Get Rates" at bounding box center [812, 466] width 117 height 28
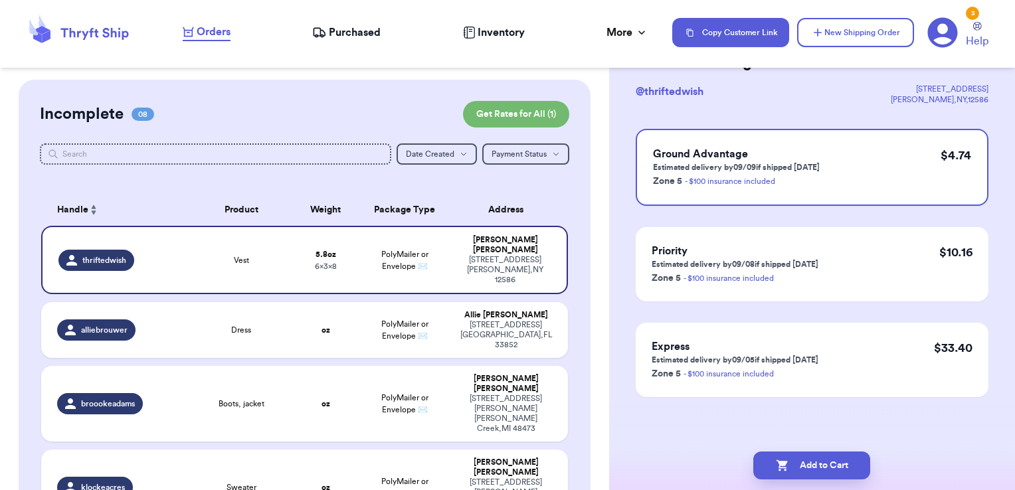
scroll to position [0, 0]
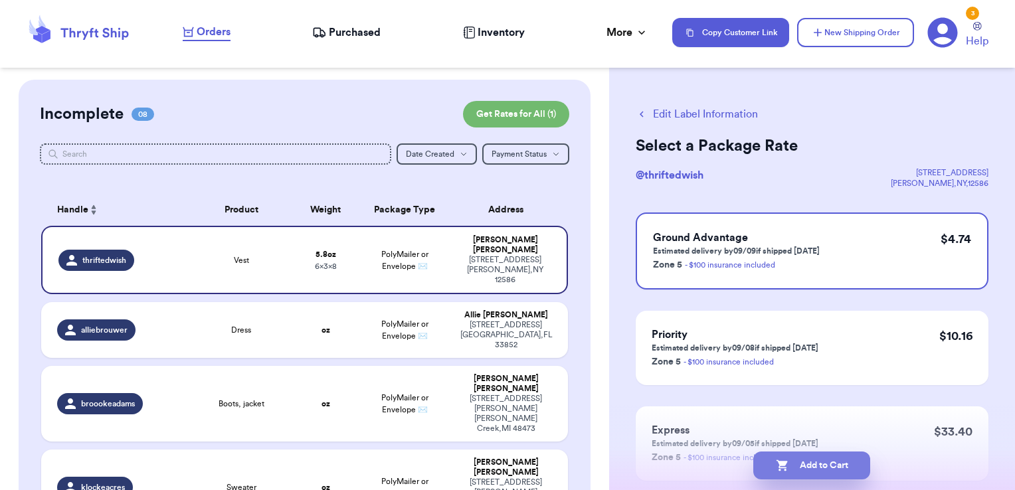
click at [833, 462] on button "Add to Cart" at bounding box center [812, 466] width 117 height 28
